Goal: Navigation & Orientation: Find specific page/section

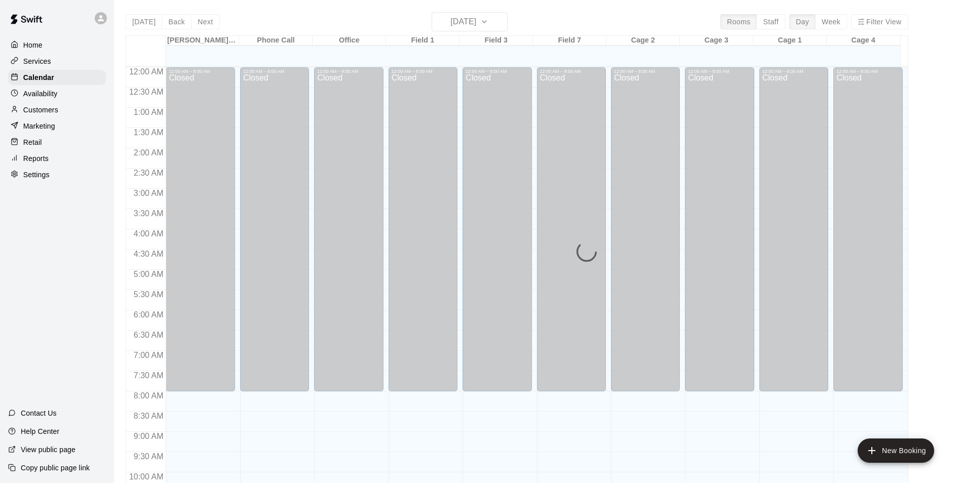
scroll to position [514, 0]
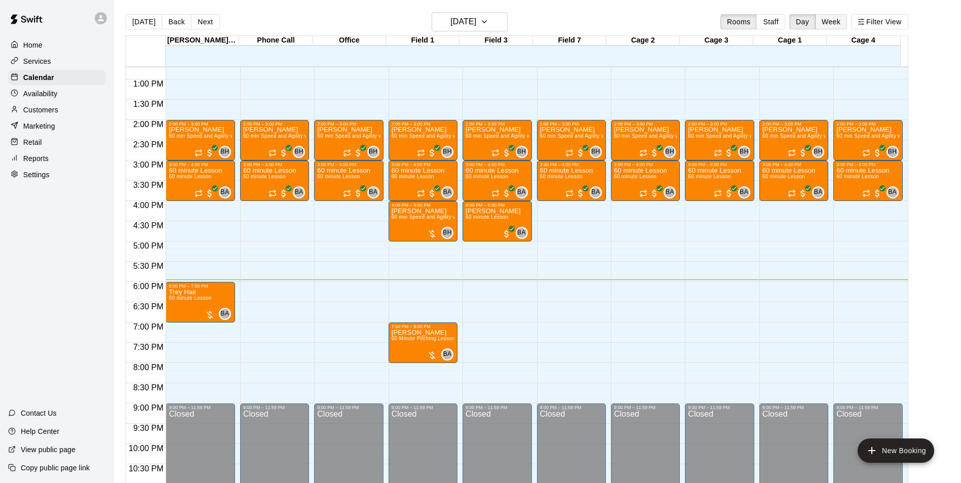
click at [835, 22] on button "Week" at bounding box center [831, 21] width 32 height 15
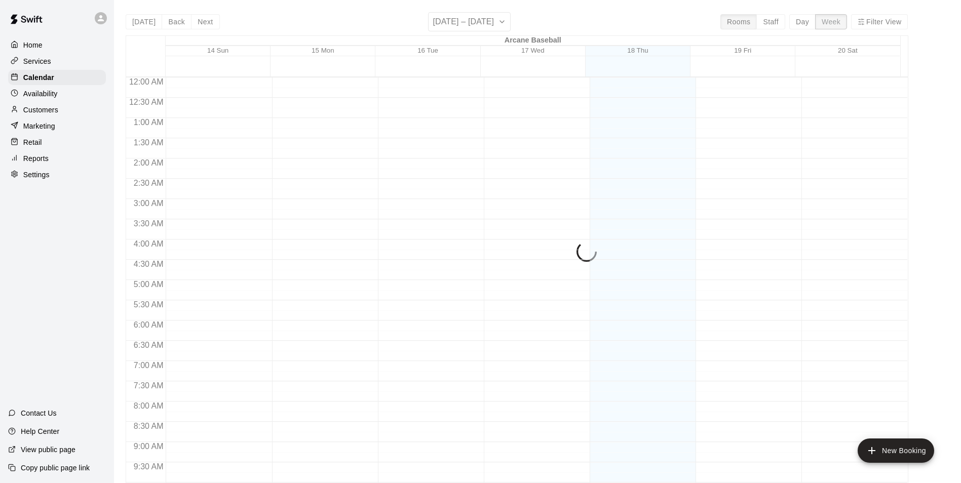
scroll to position [557, 0]
